Goal: Task Accomplishment & Management: Complete application form

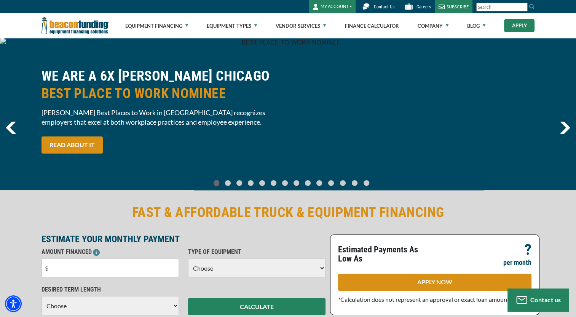
click at [520, 25] on link "Apply" at bounding box center [519, 25] width 30 height 13
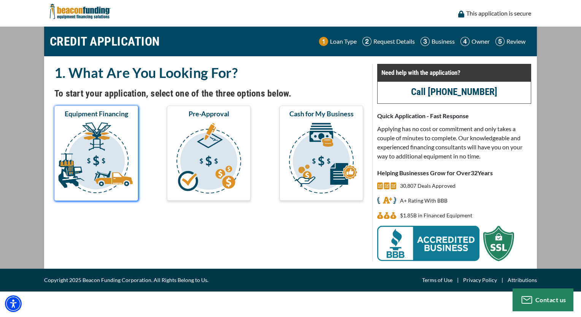
click at [97, 136] on img "submit" at bounding box center [96, 159] width 81 height 76
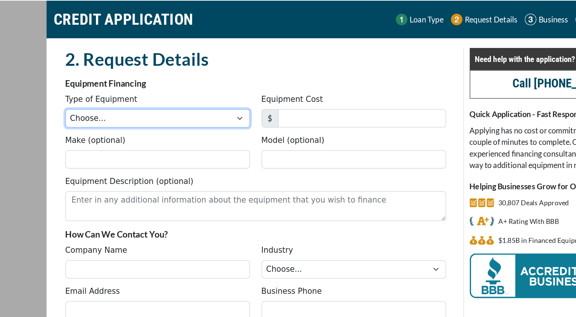
click at [90, 118] on select "Choose... Backhoe Boom/Bucket Truck Chipper Commercial Mower Crane DTG/DTF Prin…" at bounding box center [128, 119] width 145 height 14
select select "1"
click at [56, 112] on select "Choose... Backhoe Boom/Bucket Truck Chipper Commercial Mower Crane DTG/DTF Prin…" at bounding box center [128, 119] width 145 height 14
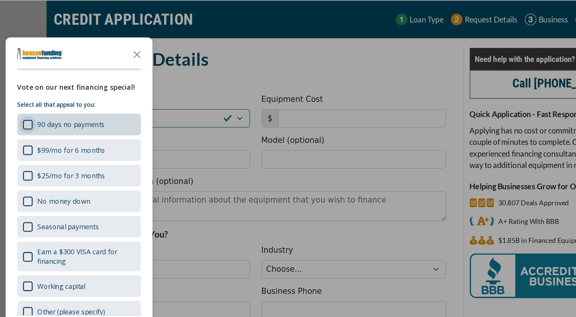
click at [27, 127] on div "90 days no payments" at bounding box center [27, 125] width 8 height 8
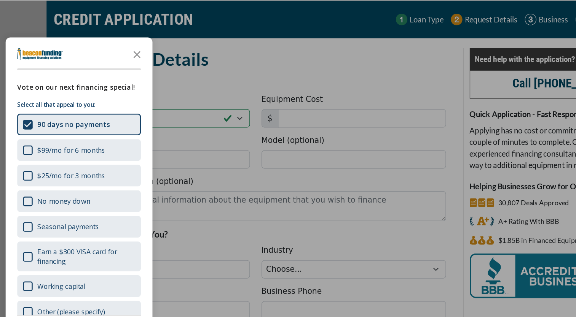
click at [184, 79] on div "button" at bounding box center [288, 158] width 576 height 317
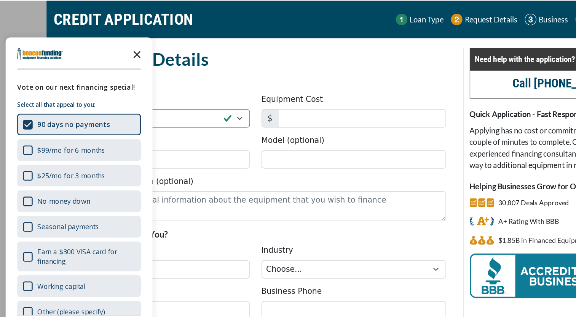
click at [111, 68] on icon "Close the survey" at bounding box center [112, 68] width 15 height 15
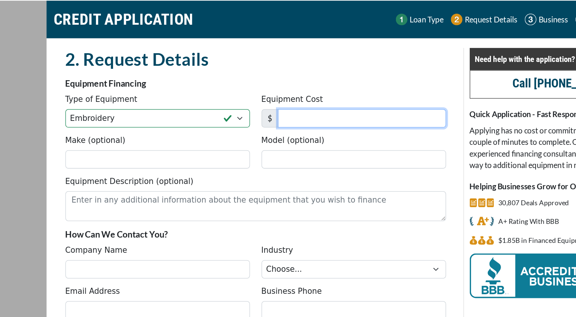
click at [245, 122] on input "Equipment Cost" at bounding box center [290, 119] width 132 height 14
type input "115,000"
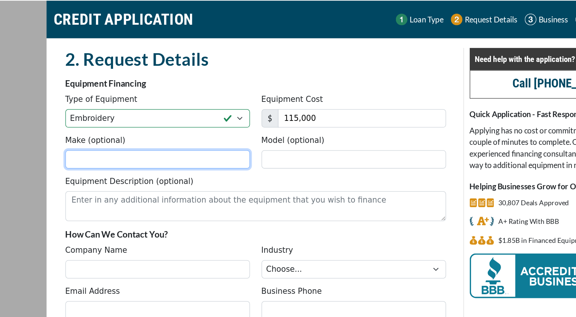
click at [113, 155] on input "Make (optional)" at bounding box center [128, 152] width 145 height 14
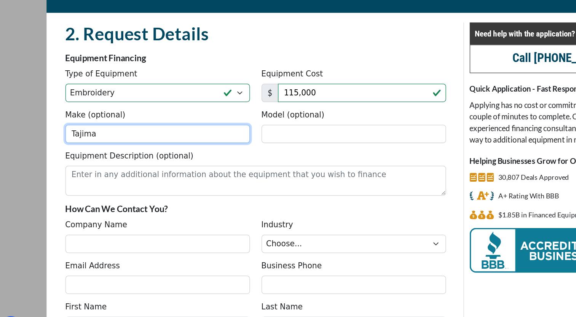
type input "Tajima"
